Goal: Find specific page/section: Find specific page/section

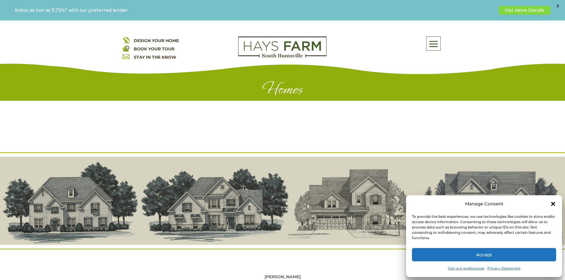
click at [555, 204] on icon "Close dialog" at bounding box center [553, 204] width 6 height 6
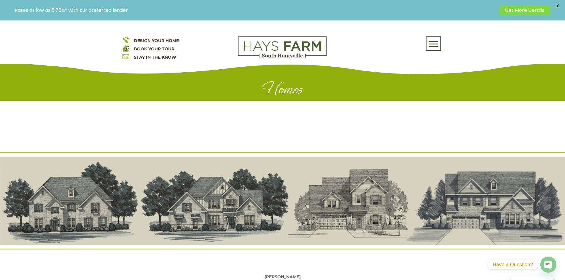
click at [435, 45] on span at bounding box center [434, 44] width 14 height 14
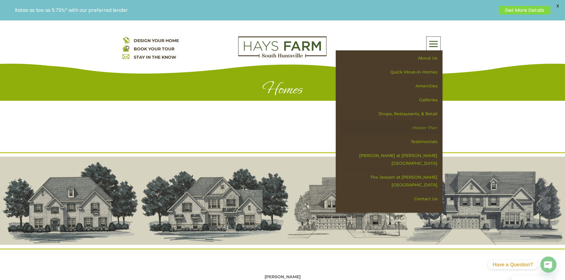
click at [426, 127] on link "Master Plan" at bounding box center [391, 128] width 103 height 14
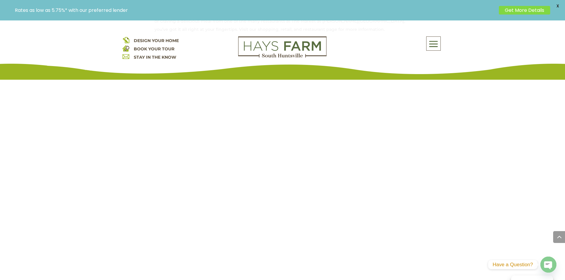
scroll to position [504, 0]
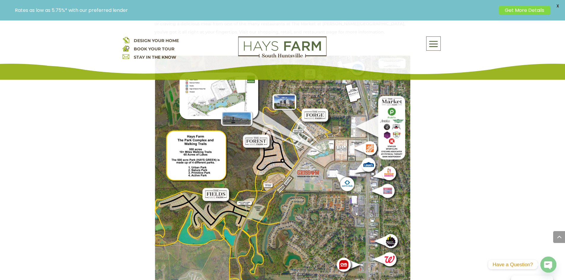
click at [434, 43] on span at bounding box center [434, 44] width 14 height 14
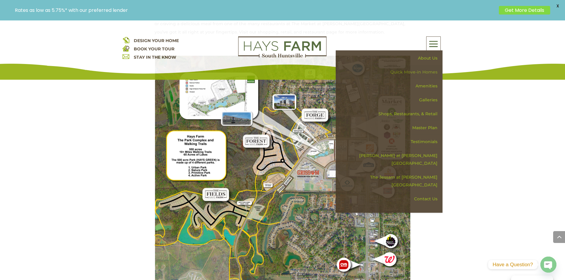
click at [425, 71] on link "Quick Move-in Homes" at bounding box center [391, 72] width 103 height 14
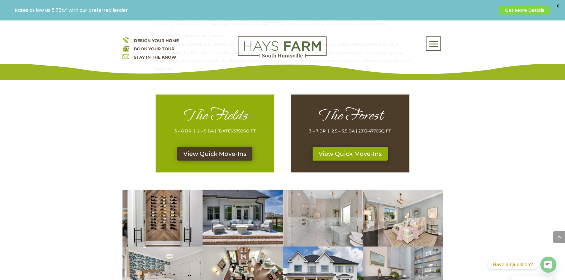
scroll to position [267, 0]
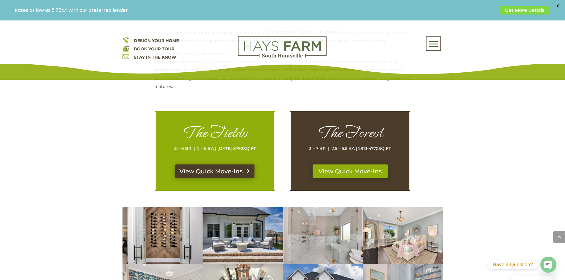
click at [206, 171] on link "View Quick Move-Ins" at bounding box center [214, 172] width 79 height 14
